Goal: Task Accomplishment & Management: Use online tool/utility

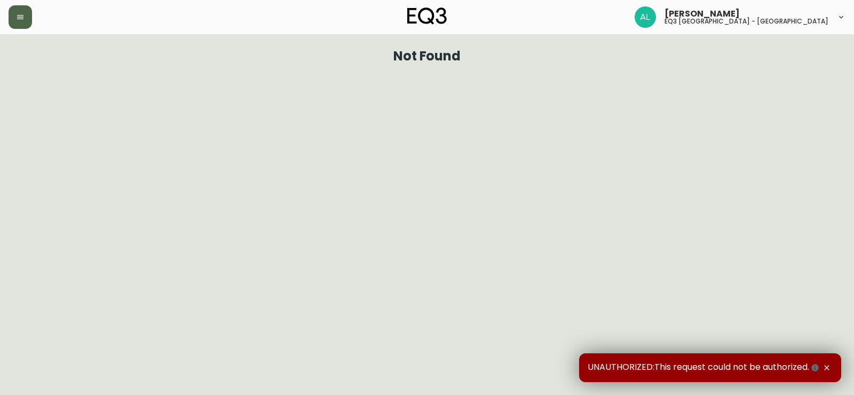
click at [30, 13] on button "button" at bounding box center [20, 16] width 23 height 23
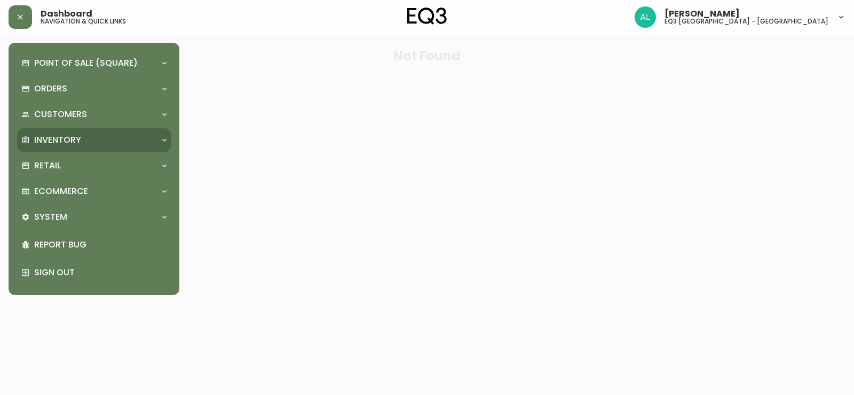
click at [105, 134] on div "Inventory" at bounding box center [88, 140] width 135 height 12
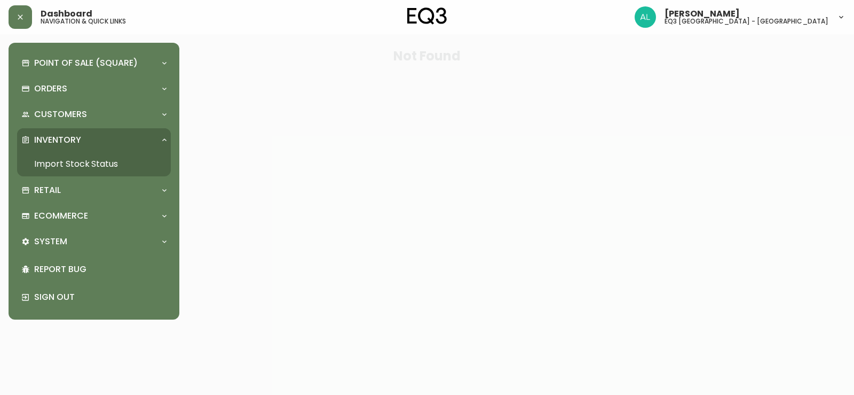
click at [89, 156] on link "Import Stock Status" at bounding box center [94, 164] width 154 height 25
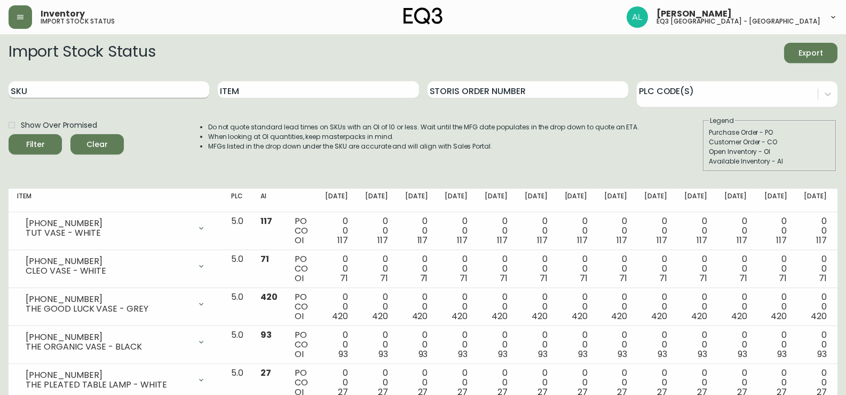
click at [147, 93] on input "SKU" at bounding box center [109, 89] width 201 height 17
paste input "[PHONE_NUMBER]"
type input "[PHONE_NUMBER]"
click at [9, 134] on button "Filter" at bounding box center [35, 144] width 53 height 20
